Goal: Task Accomplishment & Management: Manage account settings

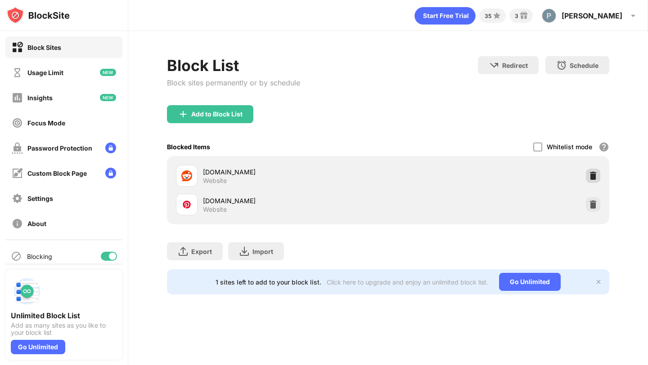
click at [589, 173] on img at bounding box center [592, 175] width 9 height 9
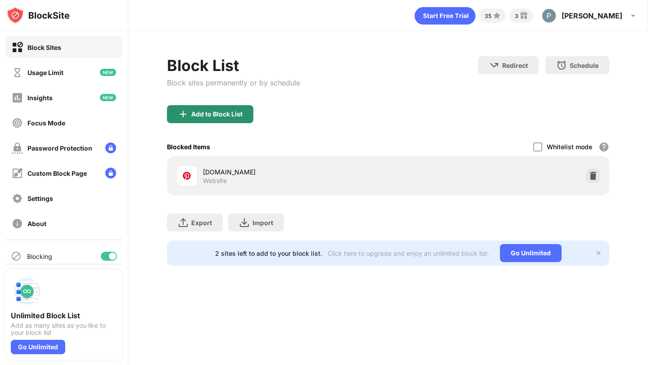
click at [190, 113] on div "Add to Block List" at bounding box center [210, 114] width 86 height 18
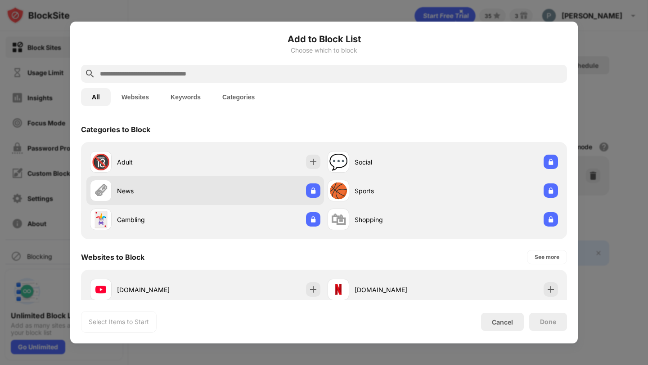
scroll to position [21, 0]
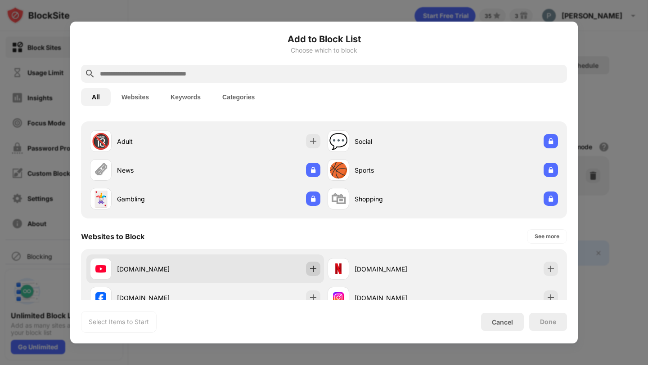
click at [308, 264] on div at bounding box center [313, 269] width 14 height 14
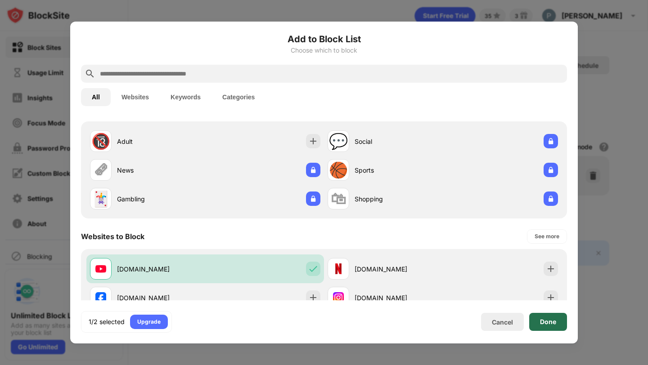
click at [539, 321] on div "Done" at bounding box center [548, 322] width 38 height 18
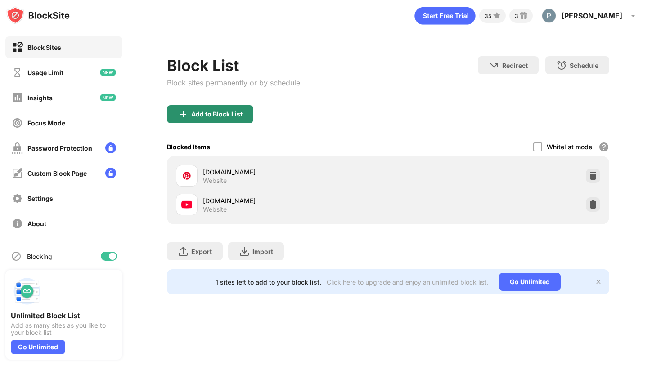
click at [231, 117] on div "Add to Block List" at bounding box center [216, 114] width 51 height 7
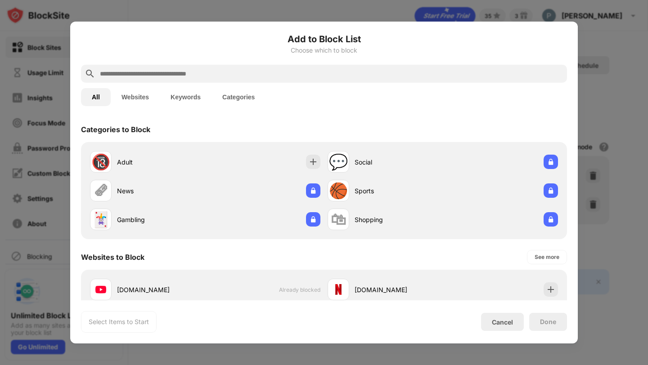
click at [220, 78] on input "text" at bounding box center [331, 73] width 464 height 11
paste input "**********"
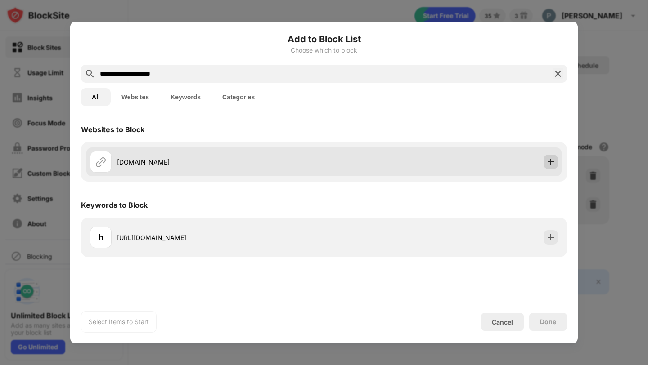
type input "**********"
click at [548, 164] on img at bounding box center [550, 161] width 9 height 9
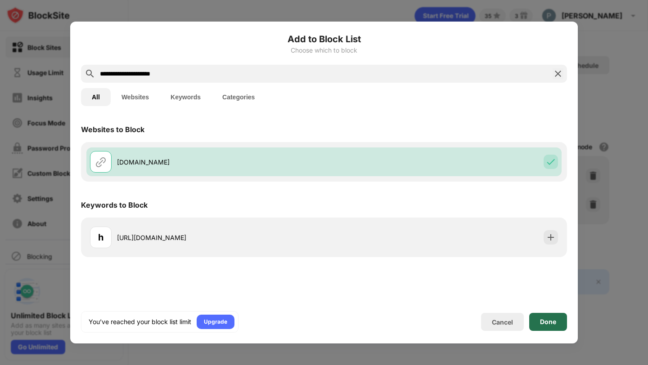
click at [563, 323] on div "Done" at bounding box center [548, 322] width 38 height 18
